Goal: Find specific page/section: Find specific page/section

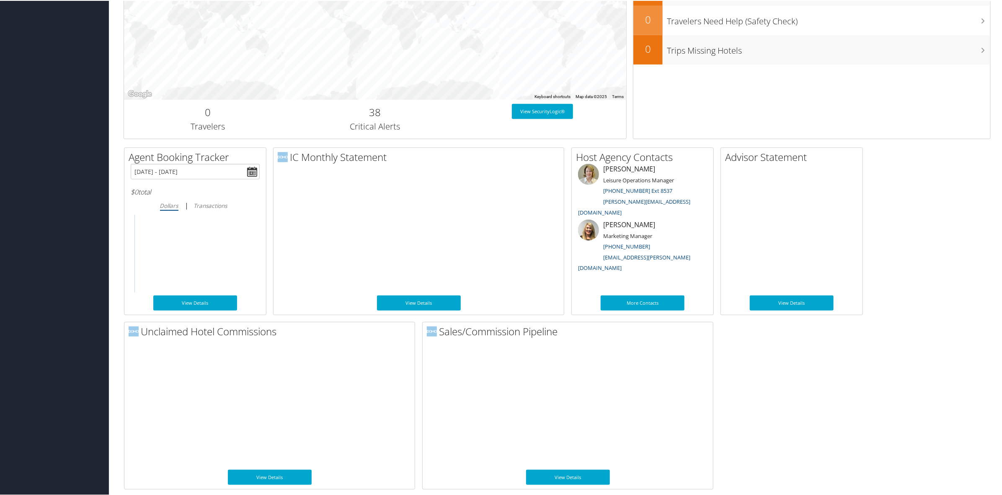
scroll to position [295, 0]
click at [273, 484] on link "View Details" at bounding box center [270, 476] width 84 height 15
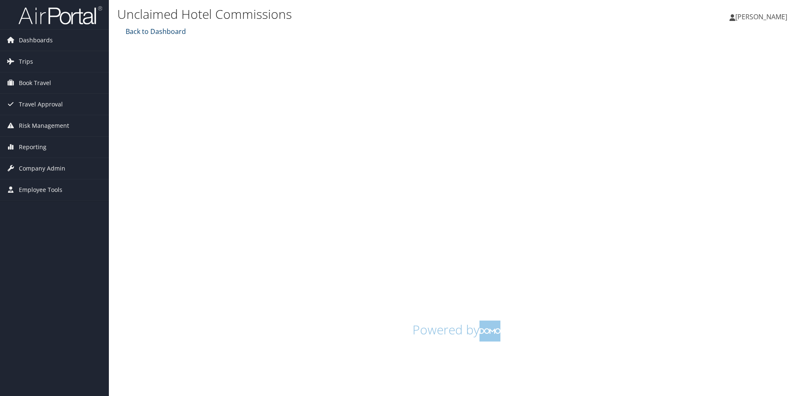
click at [134, 30] on link "Back to Dashboard" at bounding box center [155, 31] width 62 height 9
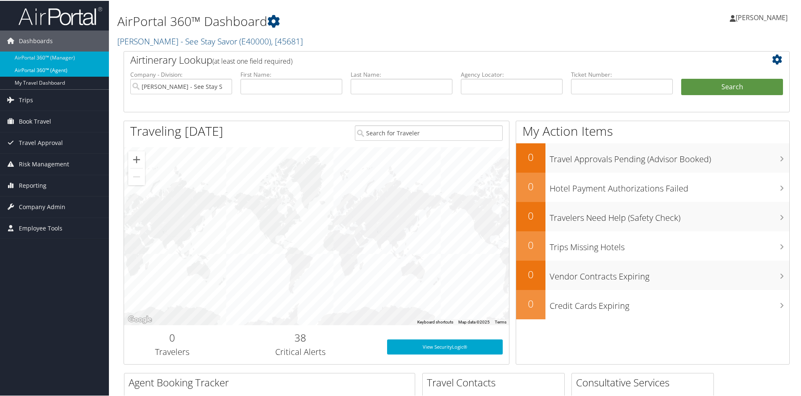
click at [83, 69] on link "AirPortal 360™ (Agent)" at bounding box center [54, 69] width 109 height 13
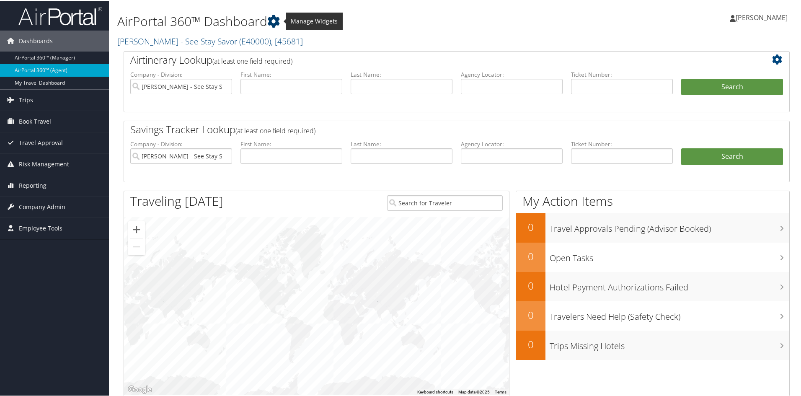
click at [276, 18] on icon at bounding box center [273, 20] width 13 height 13
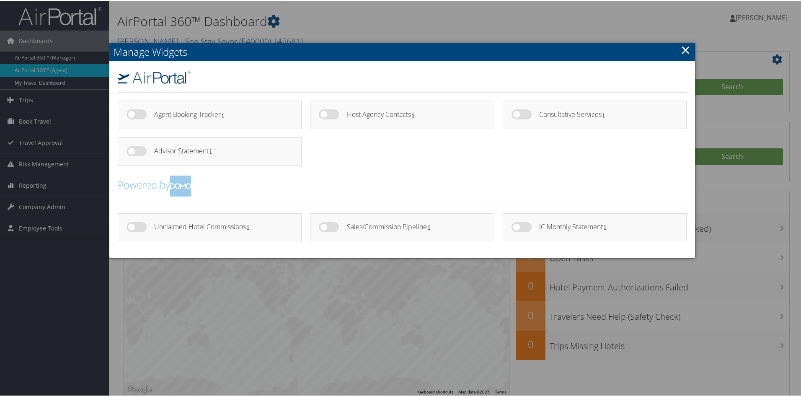
click at [323, 225] on label at bounding box center [329, 226] width 20 height 10
click at [323, 225] on input "checkbox" at bounding box center [325, 227] width 5 height 5
checkbox input "true"
click at [682, 47] on link "×" at bounding box center [686, 49] width 10 height 17
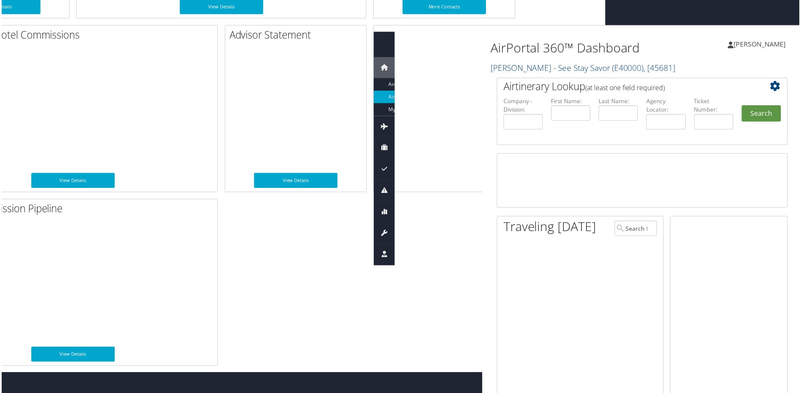
scroll to position [583, 202]
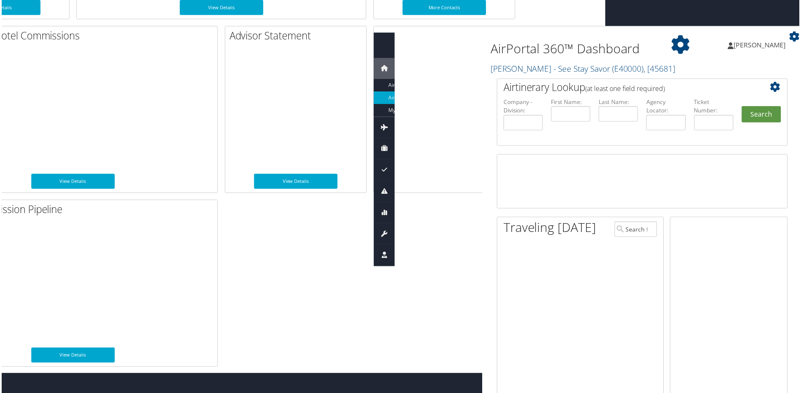
click at [684, 47] on div "Emily Scheuffele Emily Scheuffele My Settings Travel Agency Contacts Log Consul…" at bounding box center [732, 49] width 143 height 32
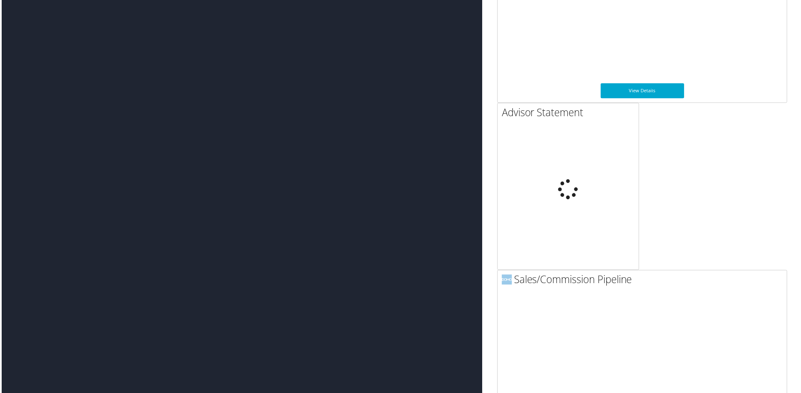
scroll to position [1672, 202]
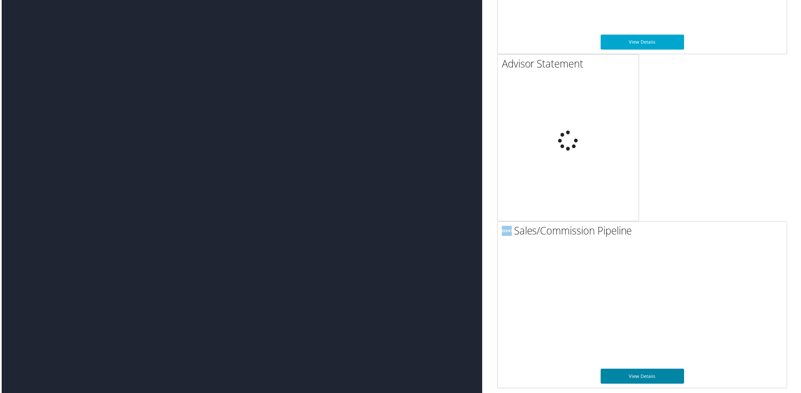
click at [667, 375] on link "View Details" at bounding box center [644, 377] width 84 height 15
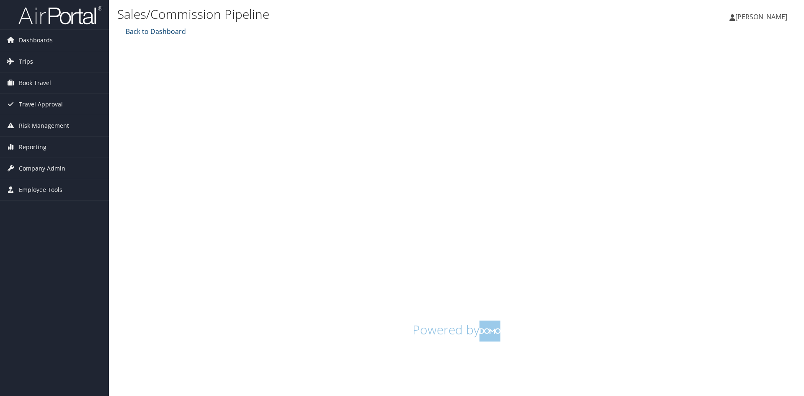
click at [157, 28] on link "Back to Dashboard" at bounding box center [155, 31] width 62 height 9
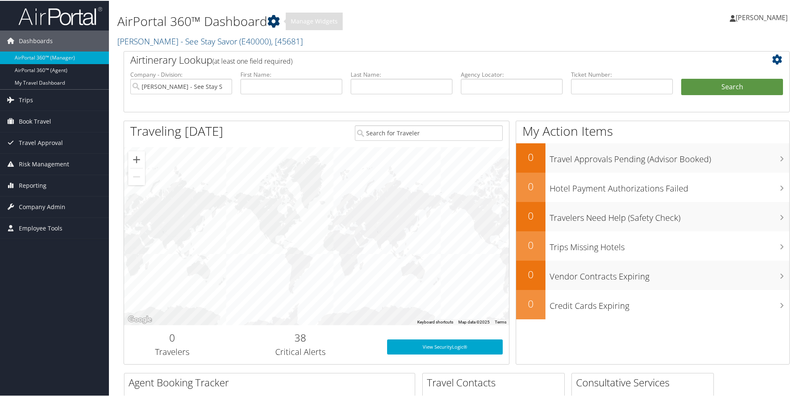
click at [276, 19] on icon at bounding box center [273, 20] width 13 height 13
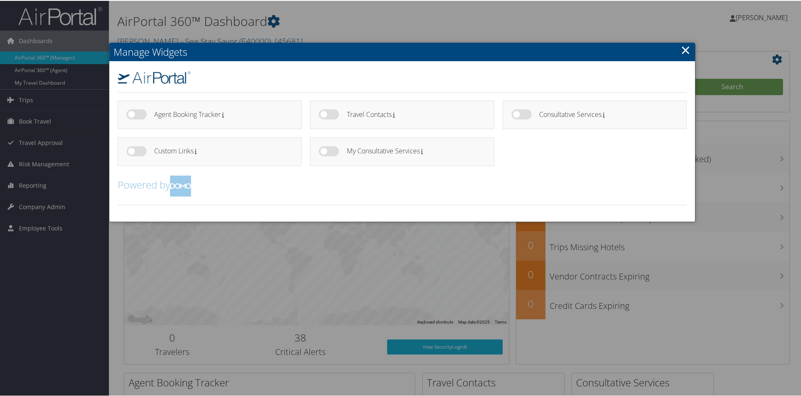
click at [687, 48] on link "×" at bounding box center [686, 49] width 10 height 17
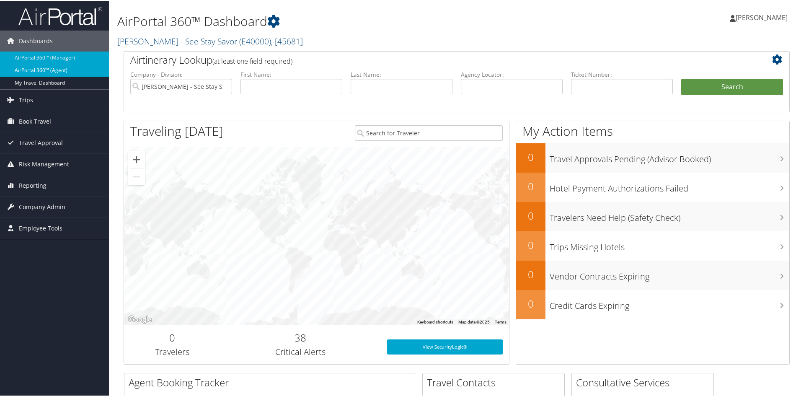
click at [57, 66] on link "AirPortal 360™ (Agent)" at bounding box center [54, 69] width 109 height 13
